Goal: Task Accomplishment & Management: Use online tool/utility

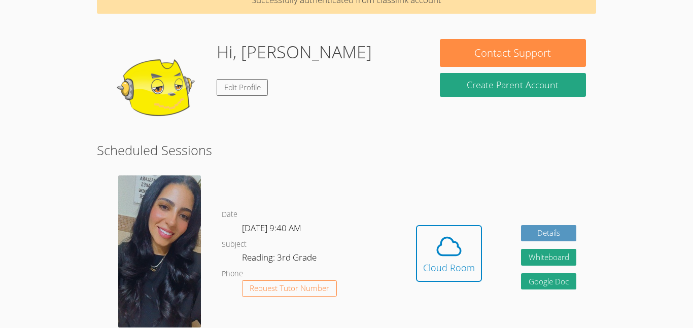
scroll to position [58, 0]
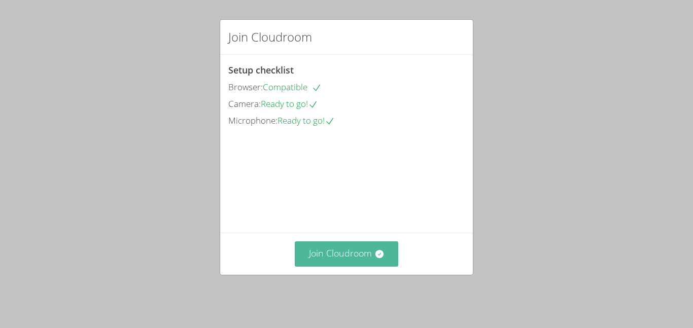
click at [366, 267] on button "Join Cloudroom" at bounding box center [347, 254] width 104 height 25
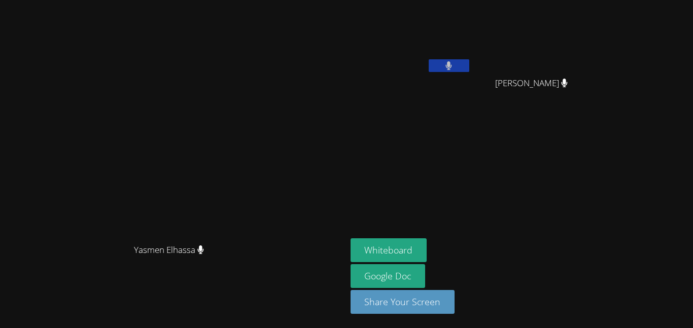
click at [452, 68] on icon at bounding box center [449, 65] width 7 height 9
click at [454, 68] on icon at bounding box center [449, 65] width 11 height 9
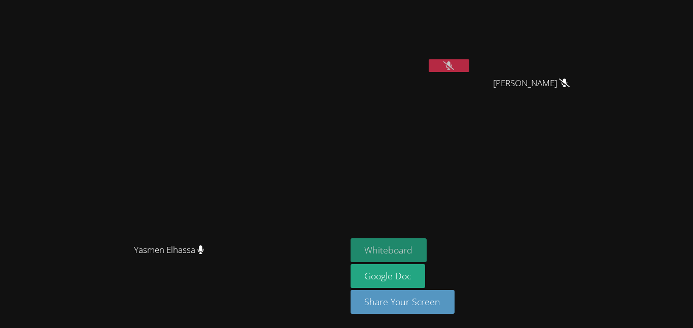
click at [427, 250] on button "Whiteboard" at bounding box center [389, 251] width 77 height 24
click at [427, 247] on button "Whiteboard" at bounding box center [389, 251] width 77 height 24
click at [427, 255] on button "Whiteboard" at bounding box center [389, 251] width 77 height 24
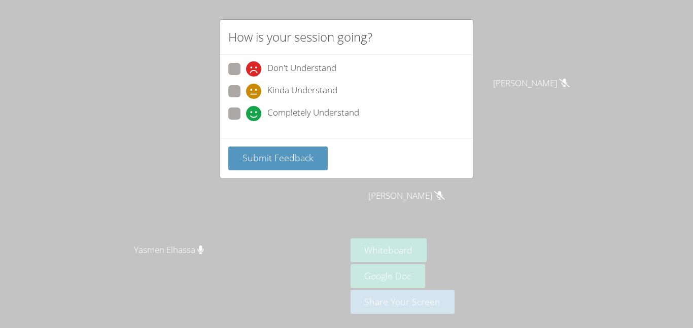
click at [303, 113] on span "Completely Understand" at bounding box center [314, 113] width 92 height 15
click at [255, 113] on input "Completely Understand" at bounding box center [250, 112] width 9 height 9
radio input "true"
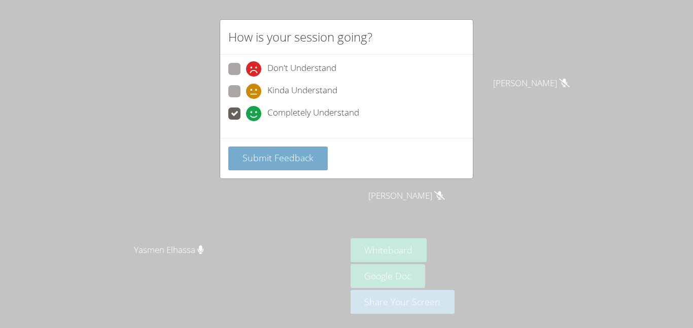
click at [270, 158] on span "Submit Feedback" at bounding box center [278, 158] width 71 height 12
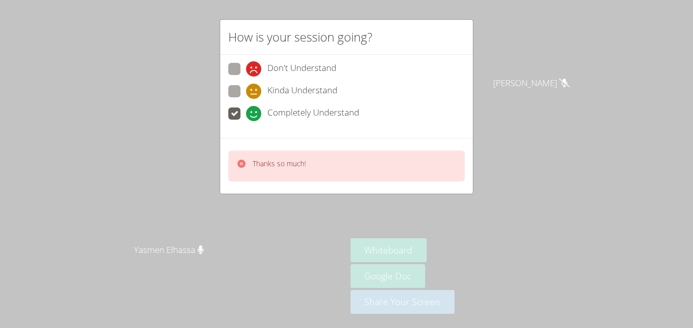
click at [555, 127] on div "How is your session going? Don't Understand Kinda Understand Completely Underst…" at bounding box center [346, 164] width 693 height 328
